Goal: Communication & Community: Answer question/provide support

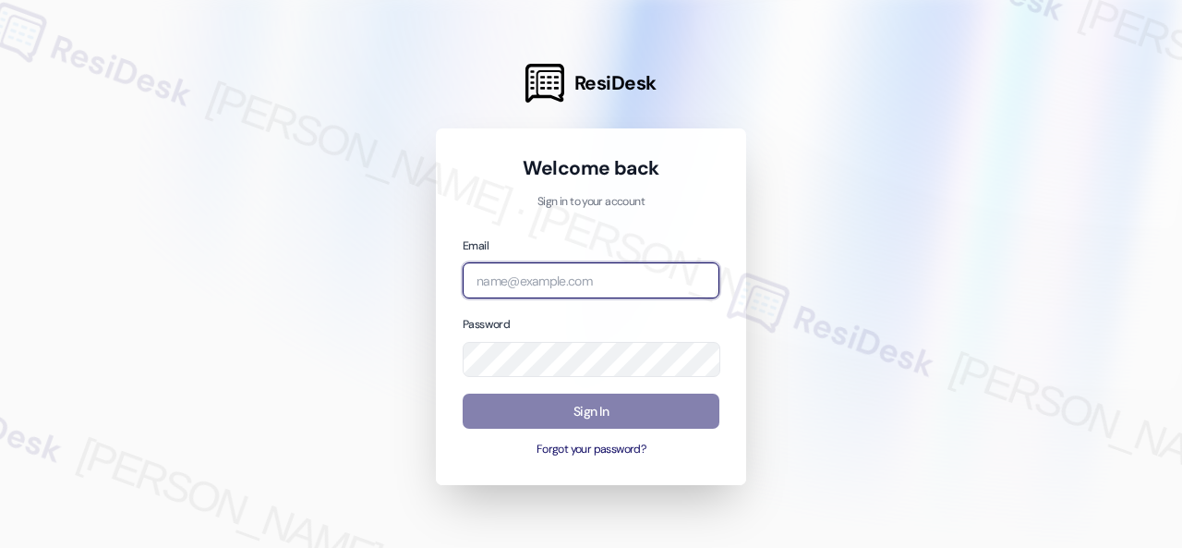
click at [582, 278] on input "email" at bounding box center [591, 280] width 257 height 36
paste input "automated-surveys-baron_properties-[PERSON_NAME].[PERSON_NAME]@baron_[DOMAIN_NA…"
type input "automated-surveys-baron_properties-[PERSON_NAME].[PERSON_NAME]@baron_[DOMAIN_NA…"
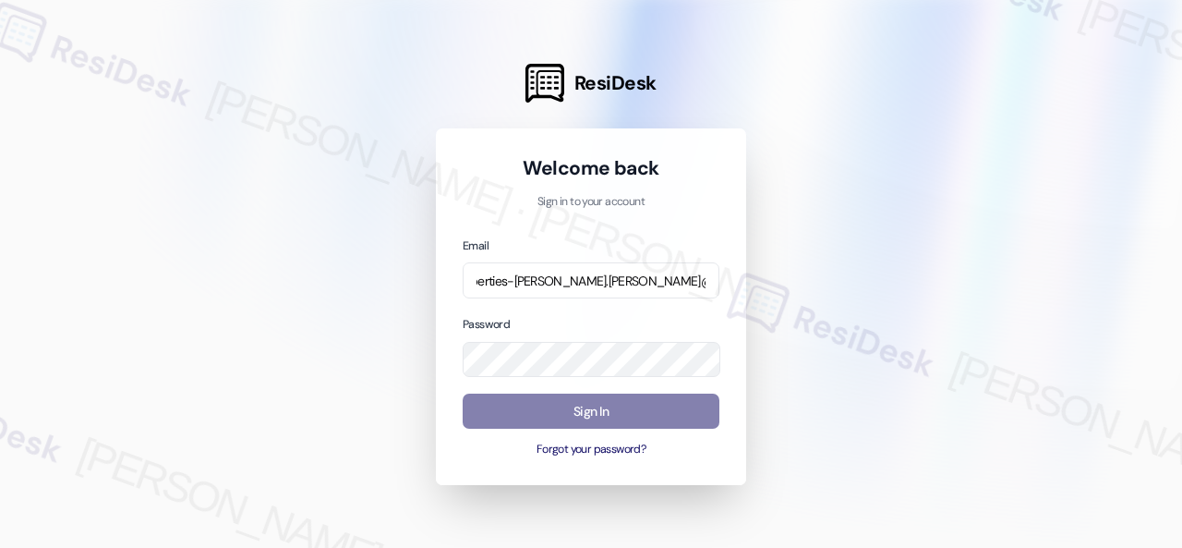
scroll to position [0, 0]
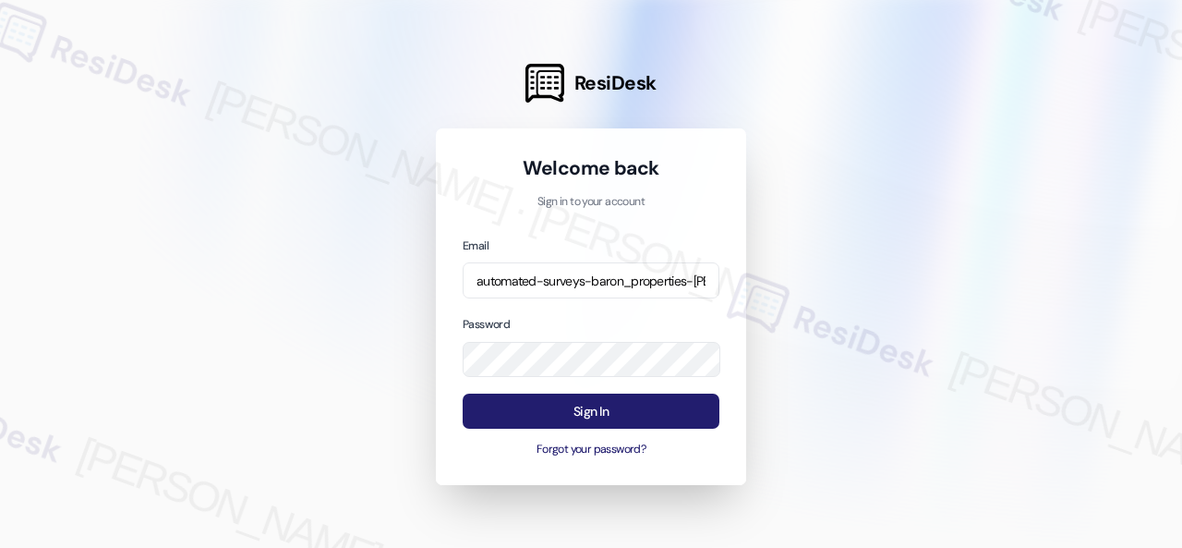
click at [596, 414] on button "Sign In" at bounding box center [591, 411] width 257 height 36
click at [647, 417] on button "Sign In" at bounding box center [591, 411] width 257 height 36
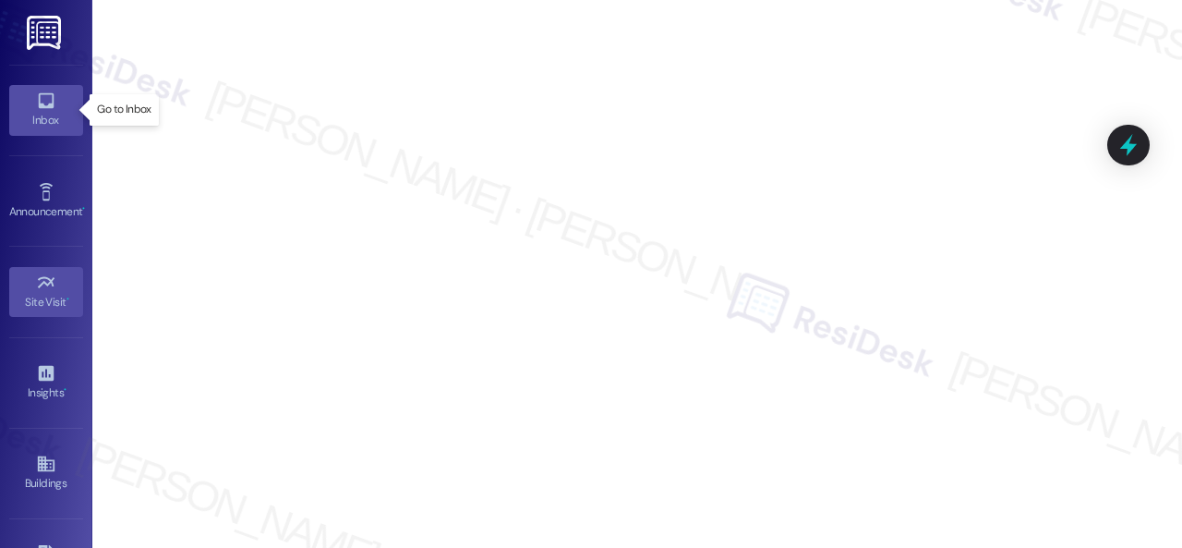
click at [39, 119] on div "Inbox" at bounding box center [46, 120] width 92 height 18
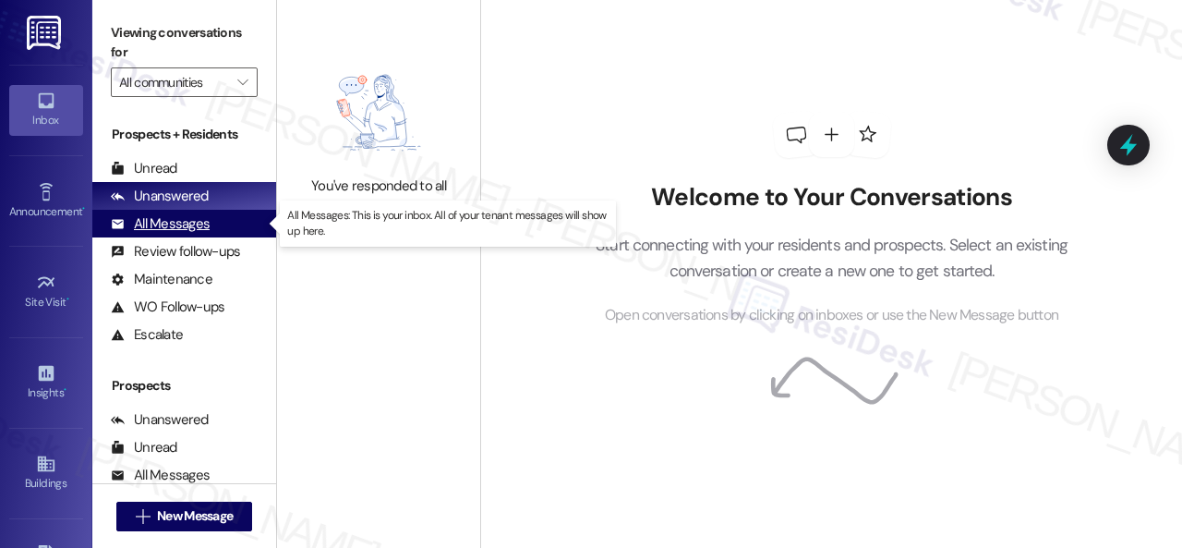
click at [183, 221] on div "All Messages" at bounding box center [160, 223] width 99 height 19
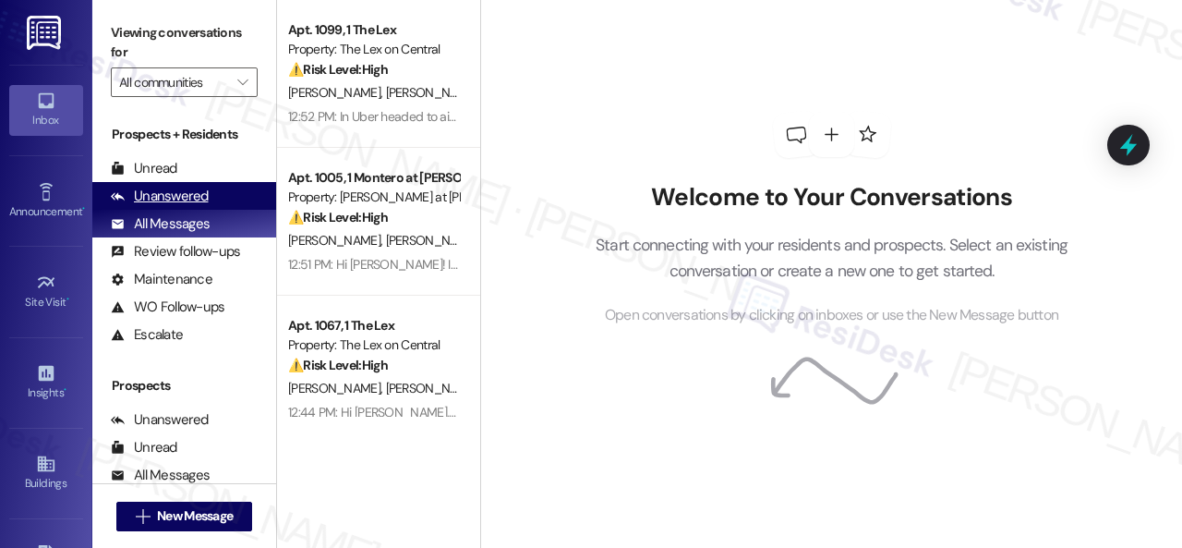
click at [196, 199] on div "Unanswered" at bounding box center [160, 196] width 98 height 19
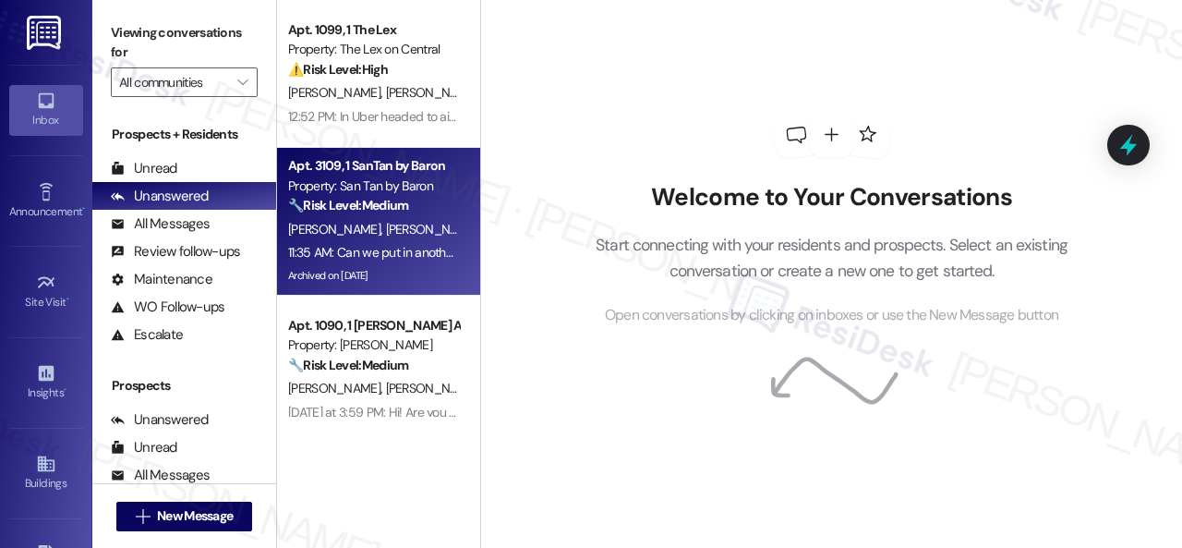
click at [434, 243] on div "11:35 AM: Can we put in another work order for garbage disposal? 11:35 AM: Can …" at bounding box center [373, 252] width 175 height 23
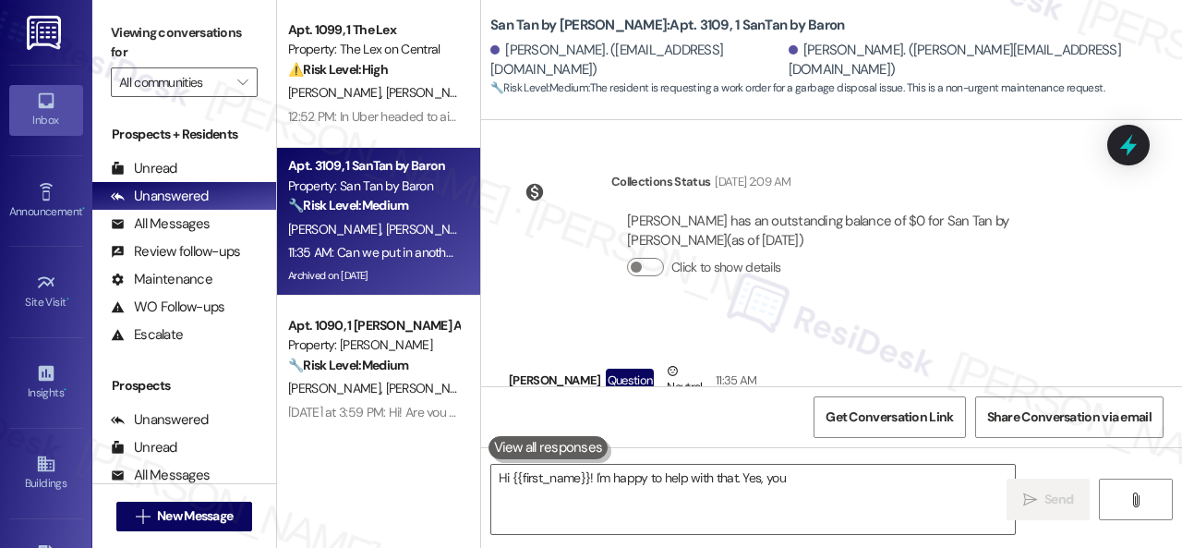
scroll to position [6702, 0]
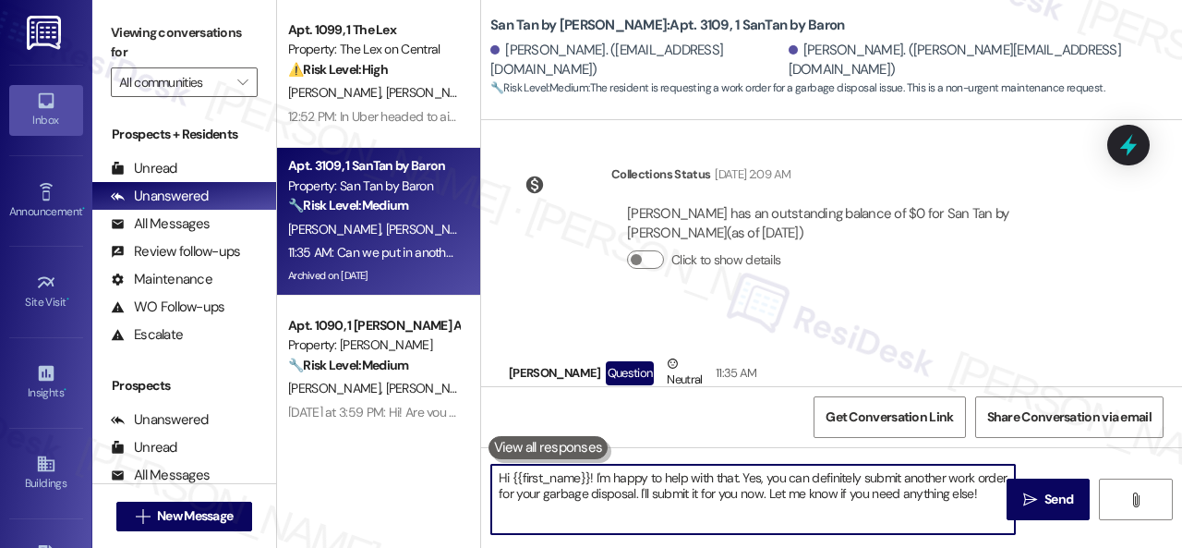
drag, startPoint x: 508, startPoint y: 480, endPoint x: 492, endPoint y: 495, distance: 21.6
click at [553, 501] on textarea "Hi {{first_name}}! I'm happy to help with that. Yes, you can definitely submit …" at bounding box center [753, 498] width 524 height 69
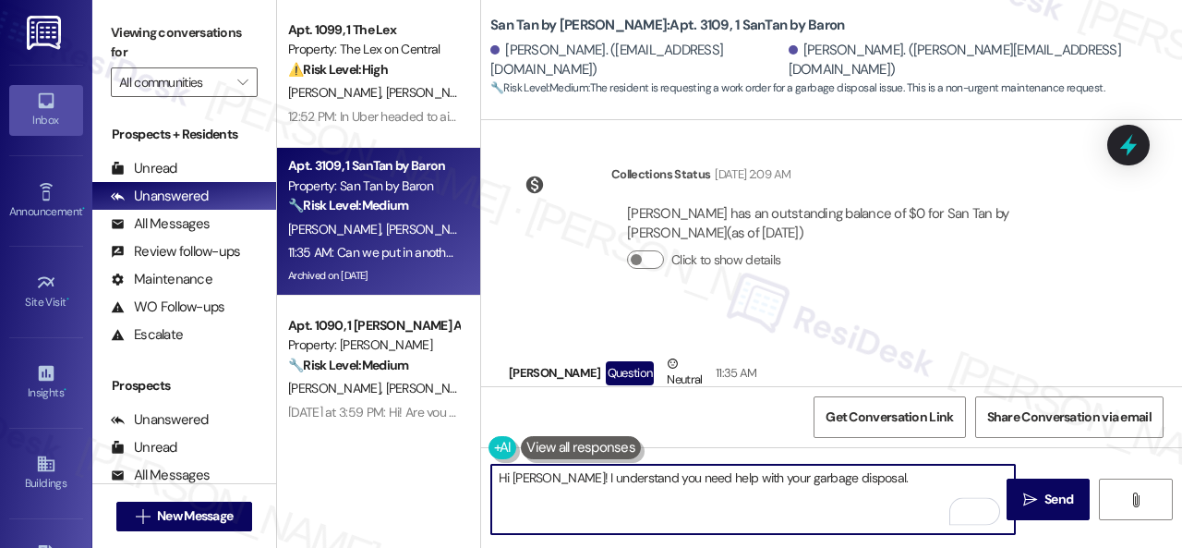
paste textarea "I'll be happy to submit a work order on your behalf. Please provide as much det…"
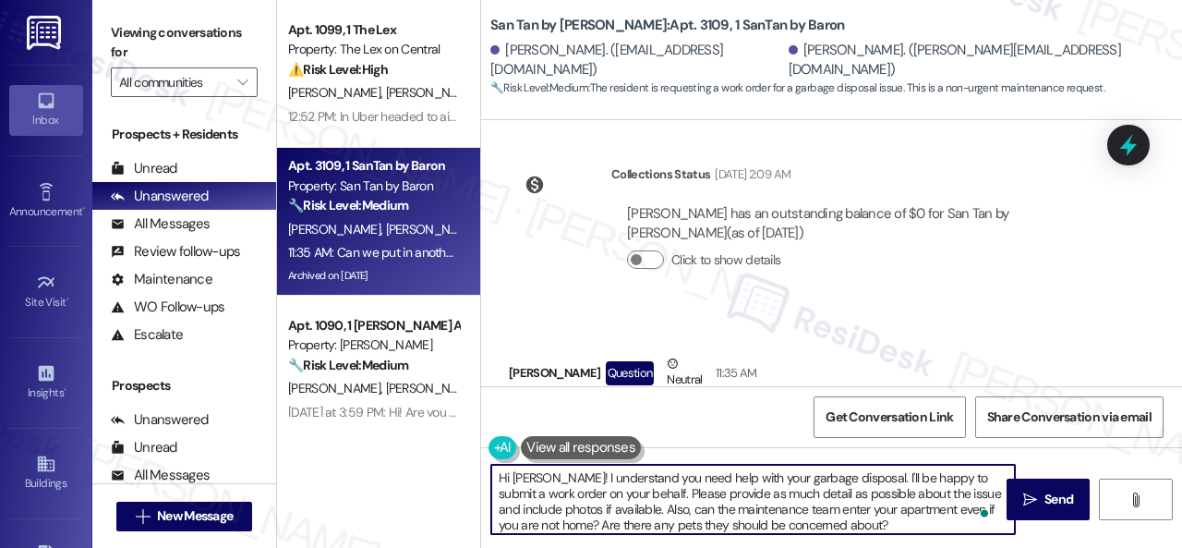
click at [642, 493] on textarea "Hi [PERSON_NAME]! I understand you need help with your garbage disposal. I'll b…" at bounding box center [753, 498] width 524 height 69
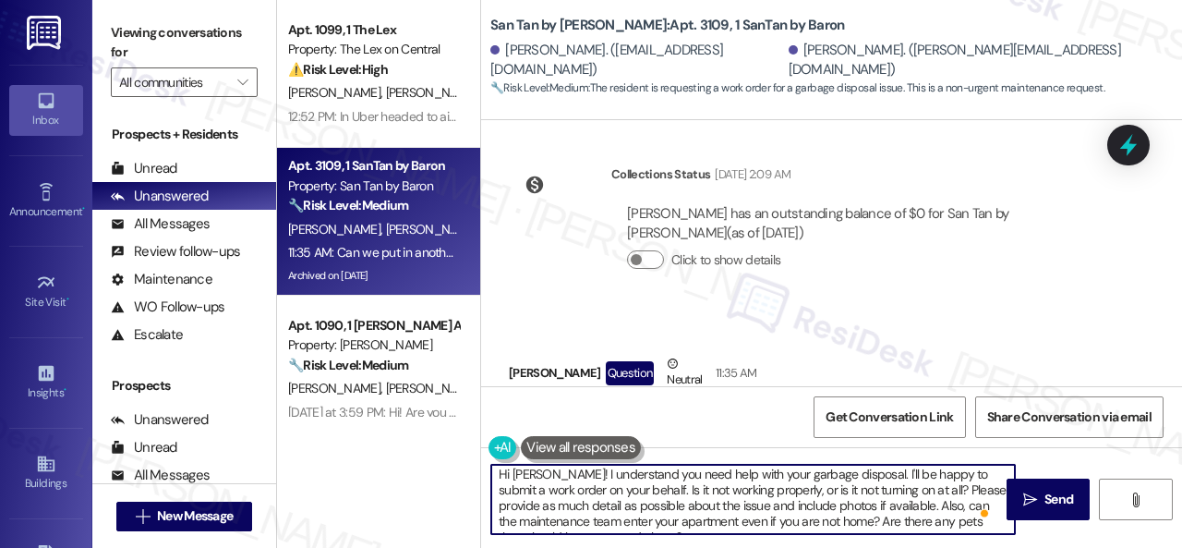
scroll to position [0, 0]
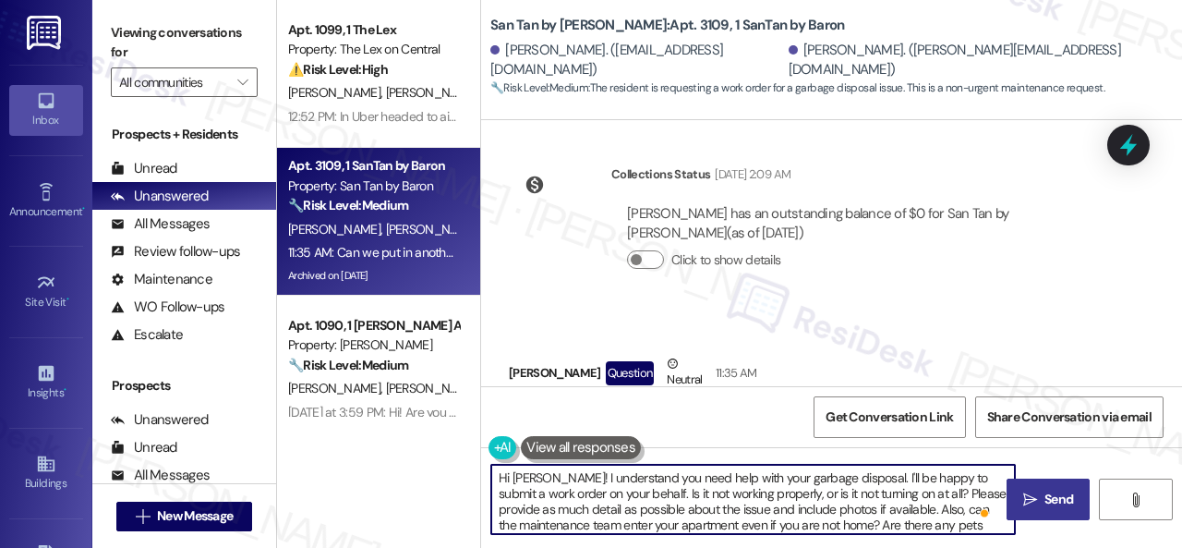
type textarea "Hi [PERSON_NAME]! I understand you need help with your garbage disposal. I'll b…"
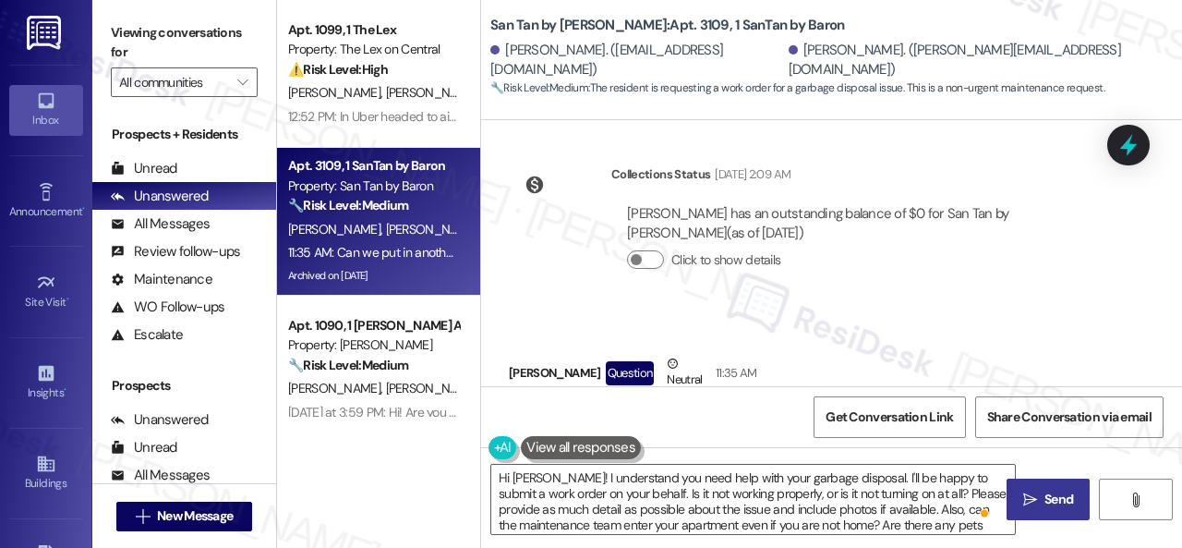
click at [1044, 496] on span "Send" at bounding box center [1058, 498] width 29 height 19
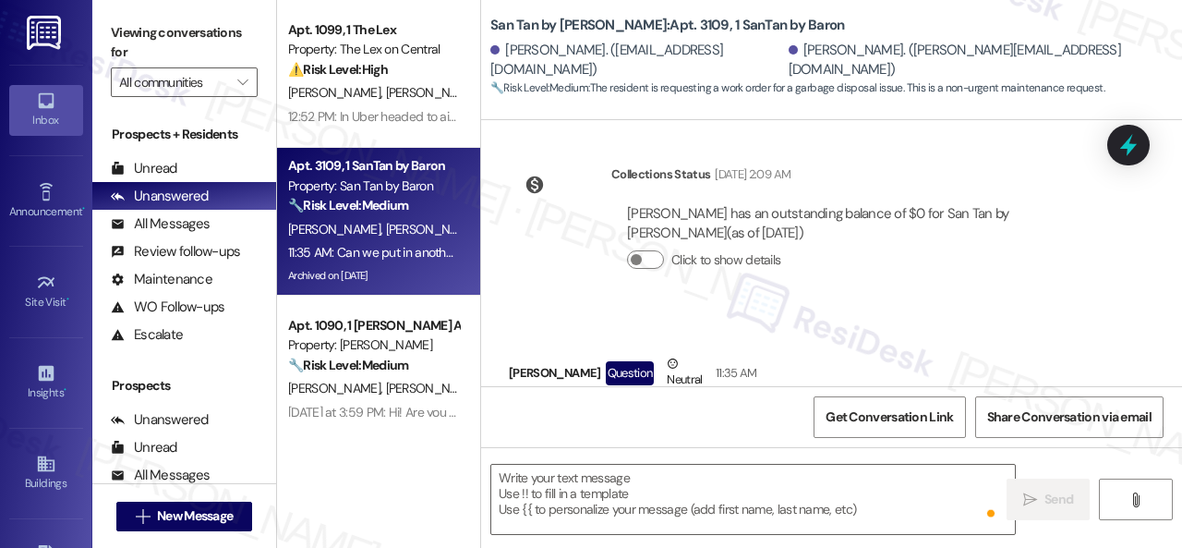
type textarea "Fetching suggested responses. Please feel free to read through the conversation…"
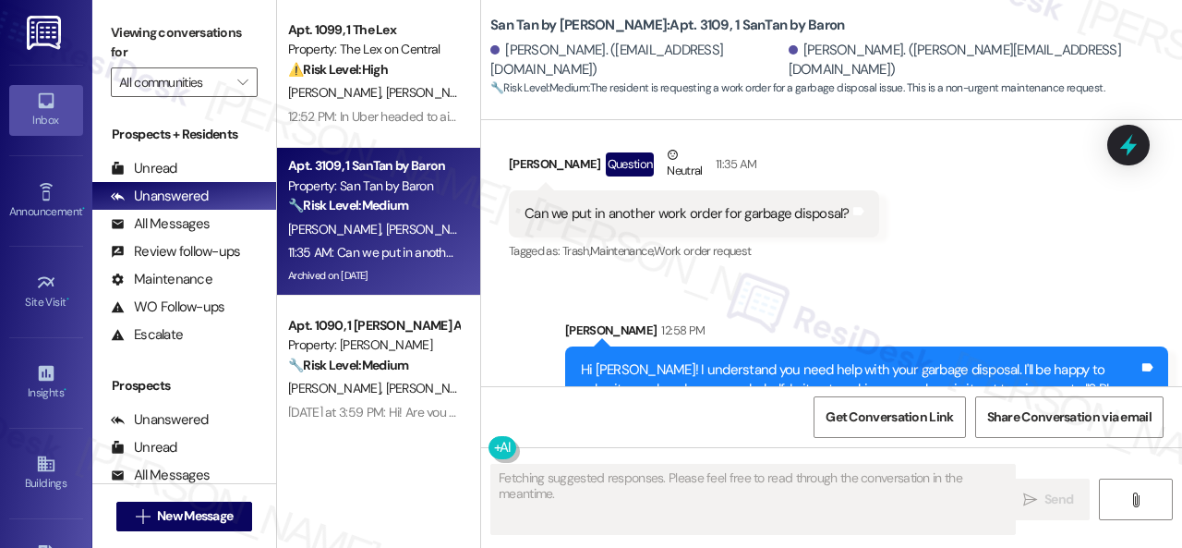
scroll to position [6911, 0]
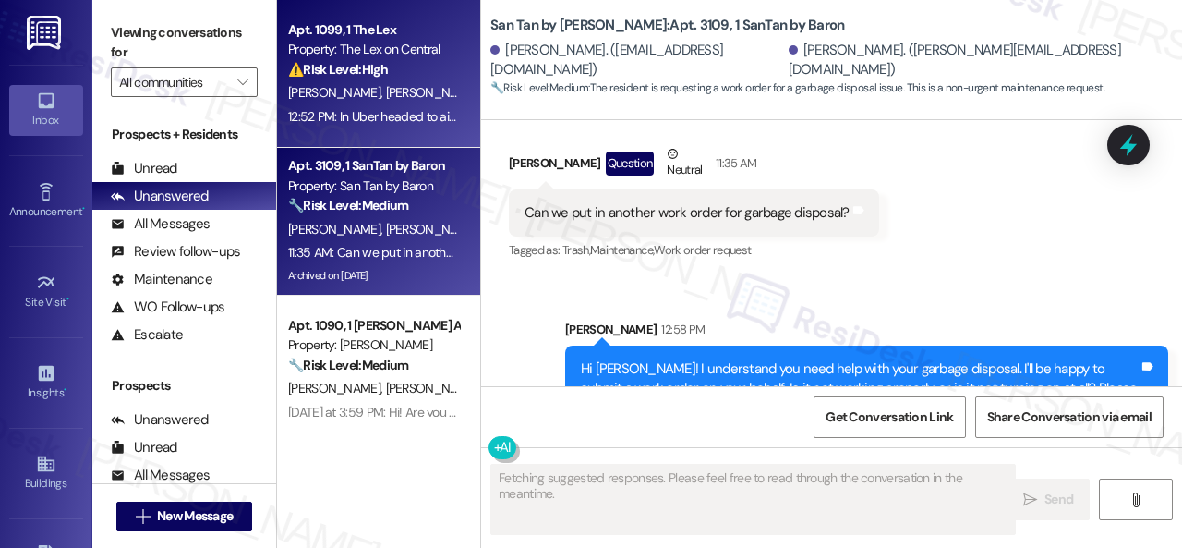
click at [416, 89] on div "[PERSON_NAME] [PERSON_NAME]" at bounding box center [373, 92] width 175 height 23
